Goal: Transaction & Acquisition: Subscribe to service/newsletter

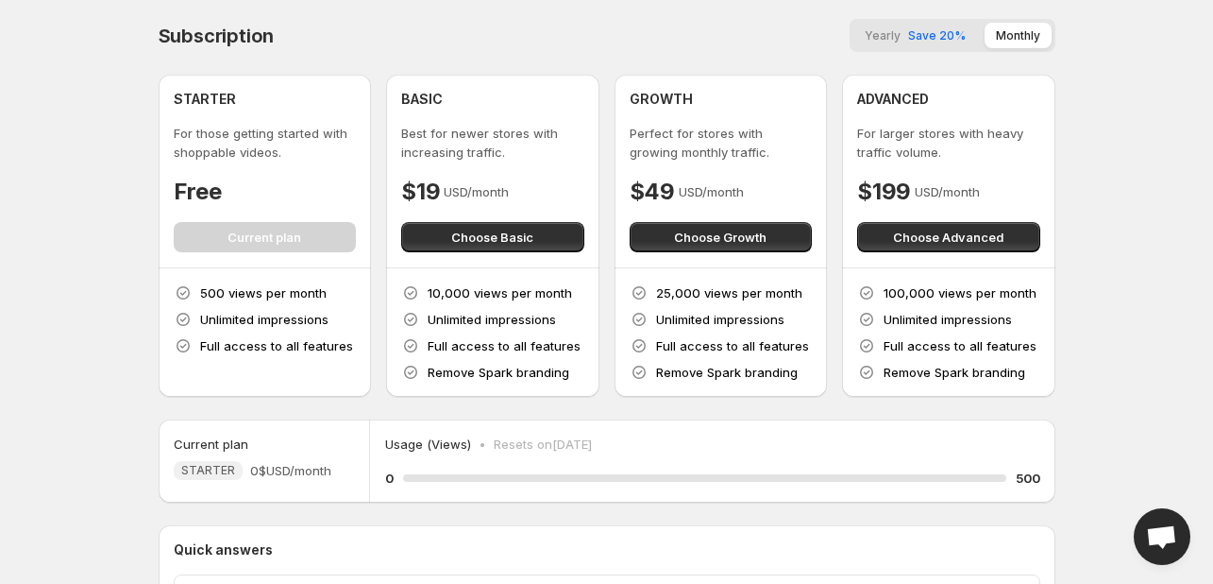
click at [907, 33] on button "Yearly Save 20%" at bounding box center [916, 35] width 124 height 25
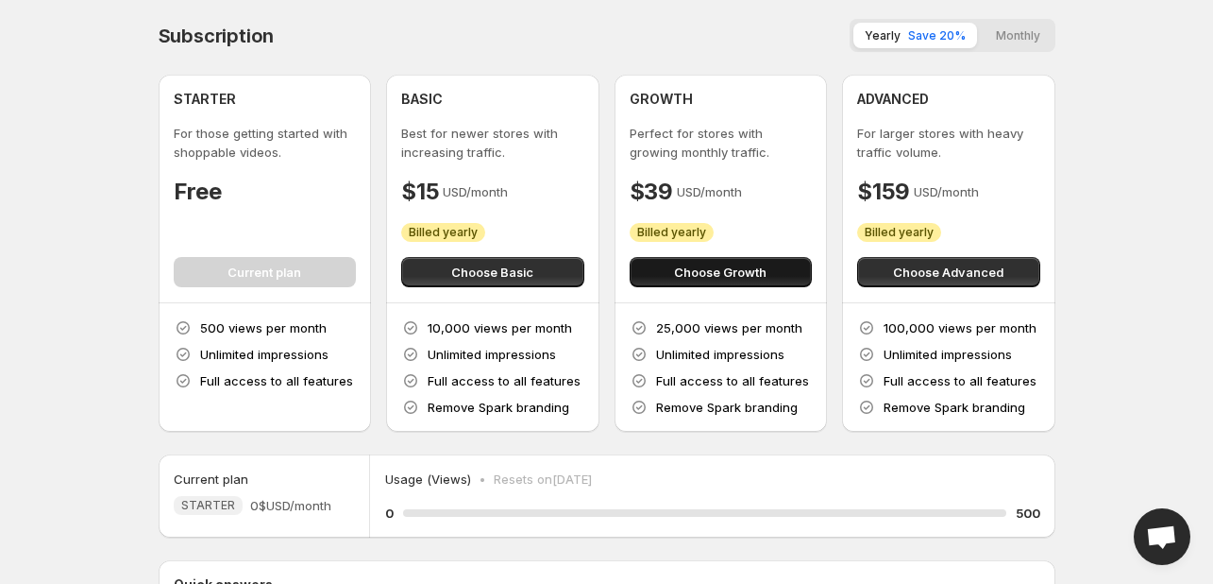
click at [732, 277] on span "Choose Growth" at bounding box center [720, 272] width 93 height 19
